Goal: Task Accomplishment & Management: Use online tool/utility

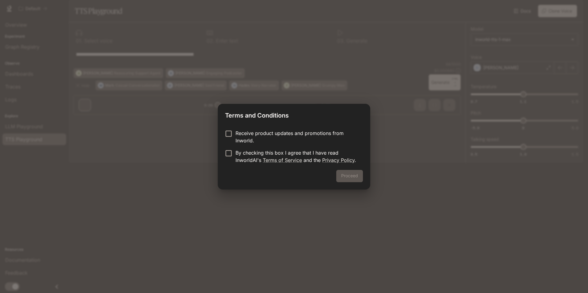
click at [232, 138] on label "Receive product updates and promotions from Inworld." at bounding box center [290, 137] width 136 height 15
click at [232, 146] on form "Receive product updates and promotions from Inworld. By checking this box I agr…" at bounding box center [294, 147] width 138 height 34
click at [230, 149] on form "Receive product updates and promotions from Inworld. By checking this box I agr…" at bounding box center [294, 147] width 138 height 34
click at [236, 154] on p "By checking this box I agree that I have read InworldAI's Terms of Service and …" at bounding box center [297, 156] width 123 height 15
click at [345, 177] on button "Proceed" at bounding box center [349, 176] width 27 height 12
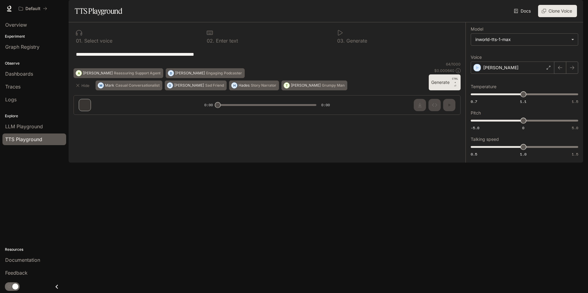
drag, startPoint x: 240, startPoint y: 73, endPoint x: 62, endPoint y: 93, distance: 179.4
click at [69, 93] on main "**********" at bounding box center [326, 81] width 515 height 163
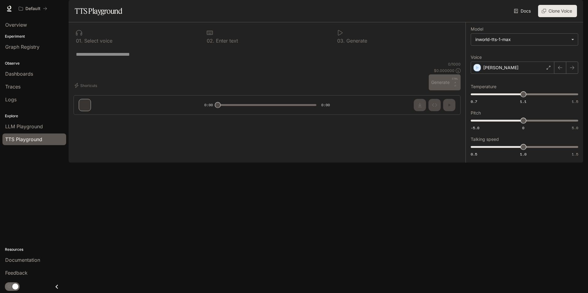
click at [198, 62] on div "* ​" at bounding box center [267, 54] width 387 height 15
click at [152, 58] on textarea at bounding box center [267, 54] width 382 height 7
paste textarea "**********"
type textarea "**********"
click at [445, 90] on button "Generate CTRL + ⏎" at bounding box center [445, 82] width 32 height 16
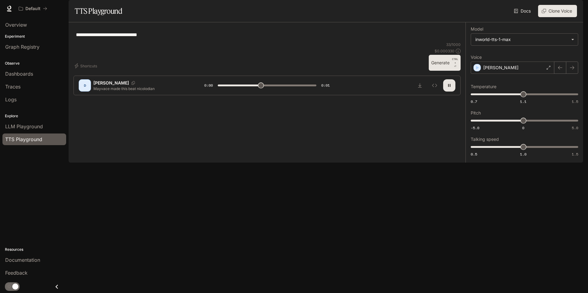
click at [102, 86] on p "[PERSON_NAME]" at bounding box center [111, 83] width 36 height 6
click at [87, 90] on div "D" at bounding box center [85, 86] width 10 height 10
click at [115, 91] on p "Mayvace made this beat nicolodian" at bounding box center [141, 88] width 96 height 5
click at [86, 90] on div "D" at bounding box center [85, 86] width 10 height 10
click at [96, 86] on p "[PERSON_NAME]" at bounding box center [111, 83] width 36 height 6
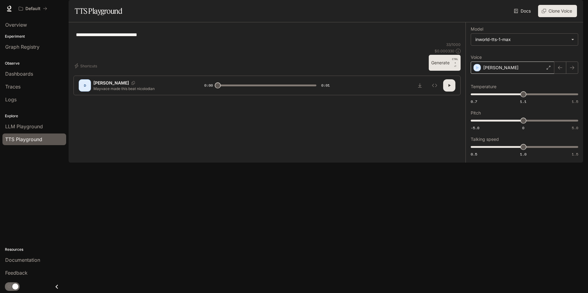
click at [503, 74] on div "[PERSON_NAME]" at bounding box center [513, 68] width 84 height 12
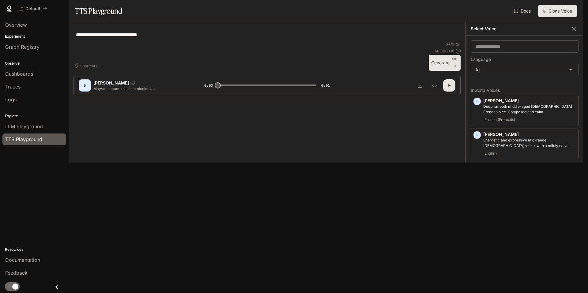
click at [504, 185] on div "English" at bounding box center [529, 181] width 93 height 7
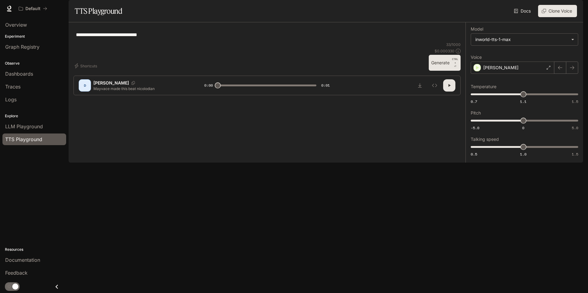
click at [441, 71] on button "Generate CTRL + ⏎" at bounding box center [445, 63] width 32 height 16
click at [450, 88] on icon "button" at bounding box center [449, 85] width 5 height 5
click at [449, 87] on icon "button" at bounding box center [449, 85] width 2 height 3
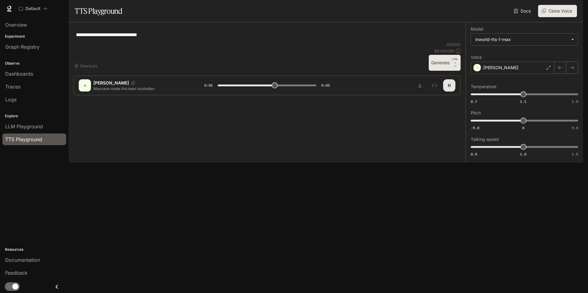
click at [449, 88] on icon "button" at bounding box center [449, 85] width 5 height 5
click at [424, 92] on button "Download audio" at bounding box center [420, 85] width 12 height 12
type input "***"
drag, startPoint x: 364, startPoint y: 25, endPoint x: 303, endPoint y: 0, distance: 65.8
click at [364, 17] on div "Docs Voices Clone Voice" at bounding box center [351, 11] width 452 height 12
